Goal: Navigation & Orientation: Find specific page/section

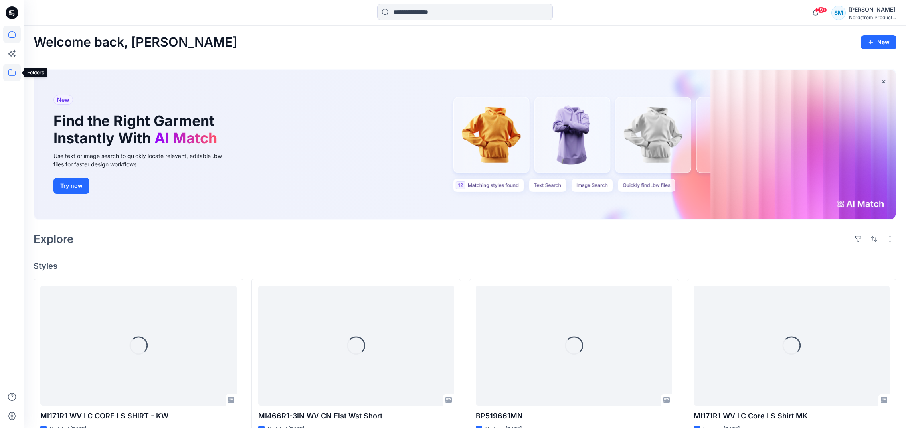
click at [18, 72] on icon at bounding box center [12, 73] width 18 height 18
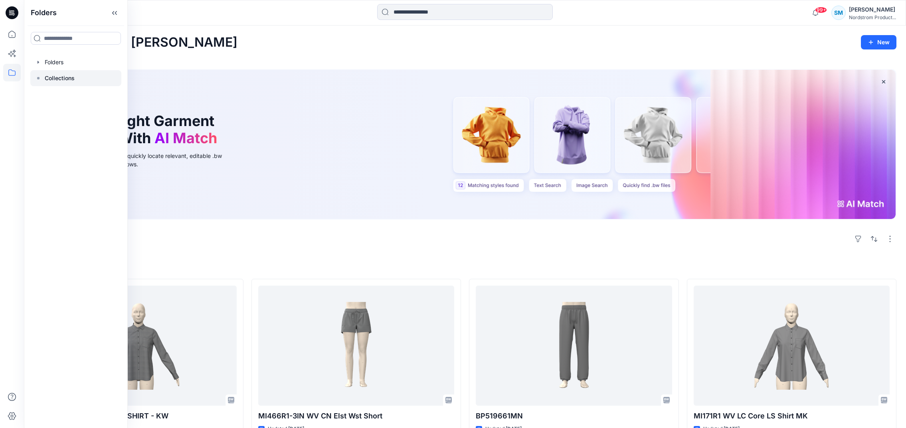
click at [49, 76] on p "Collections" at bounding box center [60, 78] width 30 height 10
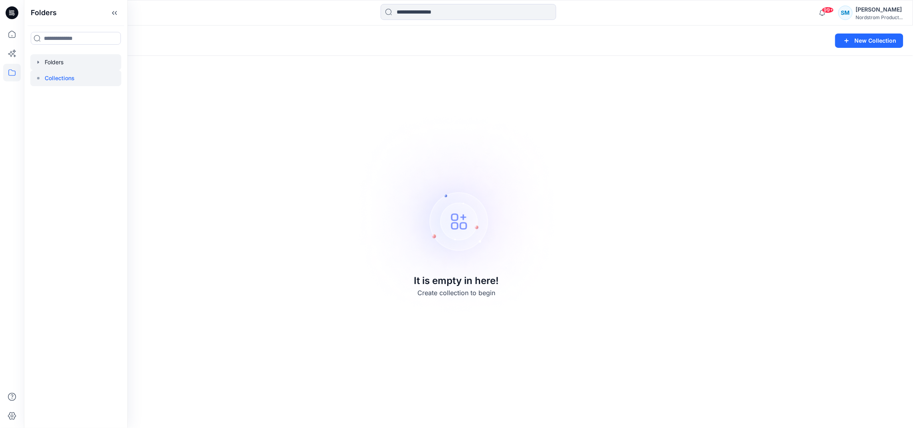
click at [57, 62] on div at bounding box center [75, 62] width 91 height 16
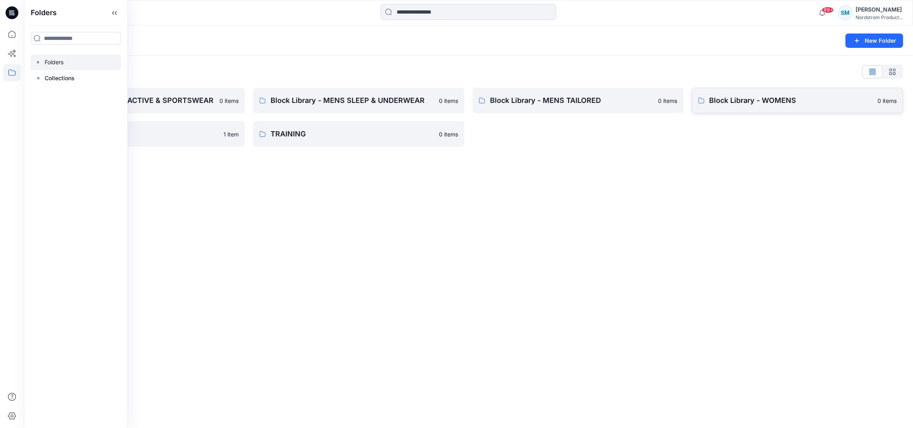
click at [744, 96] on p "Block Library - WOMENS" at bounding box center [792, 100] width 164 height 11
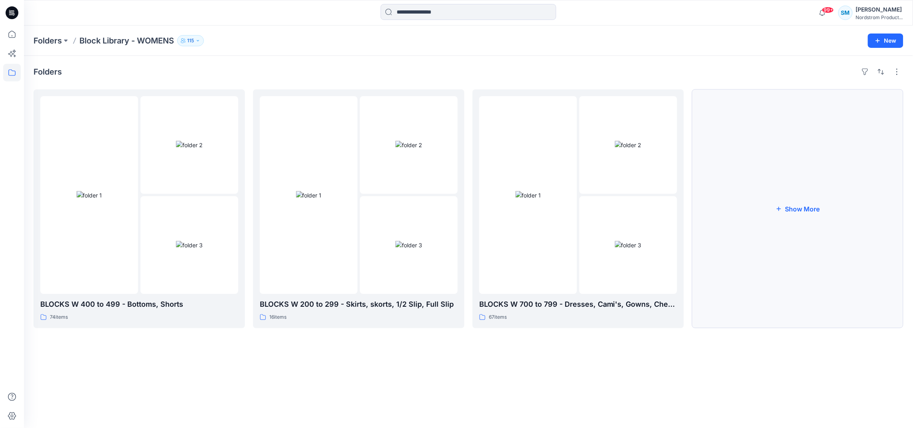
click at [785, 210] on button "Show More" at bounding box center [798, 208] width 212 height 239
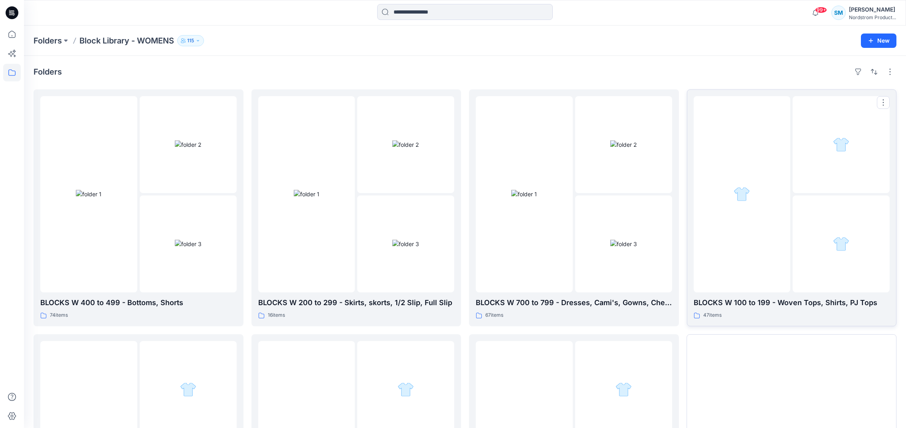
click at [806, 209] on div at bounding box center [841, 244] width 97 height 97
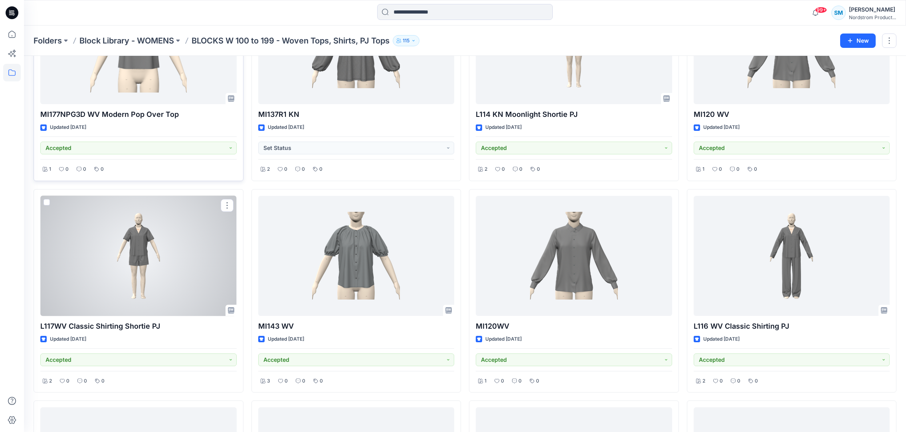
scroll to position [636, 0]
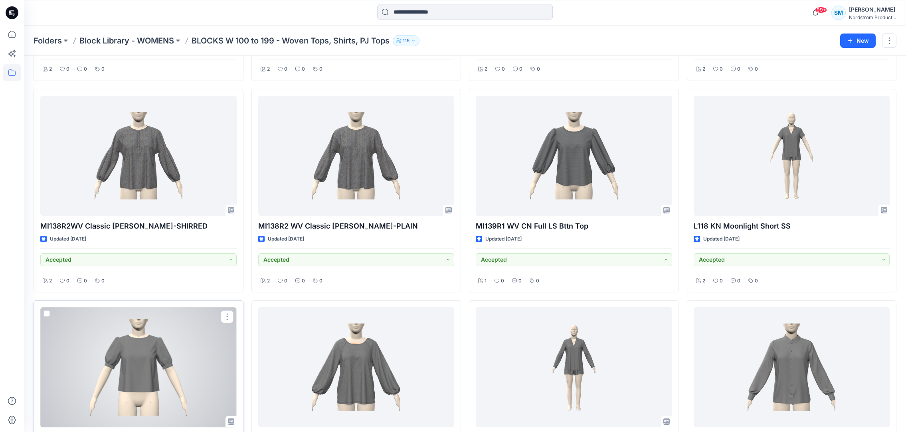
click at [165, 338] on div at bounding box center [138, 367] width 196 height 120
